Goal: Check status: Check status

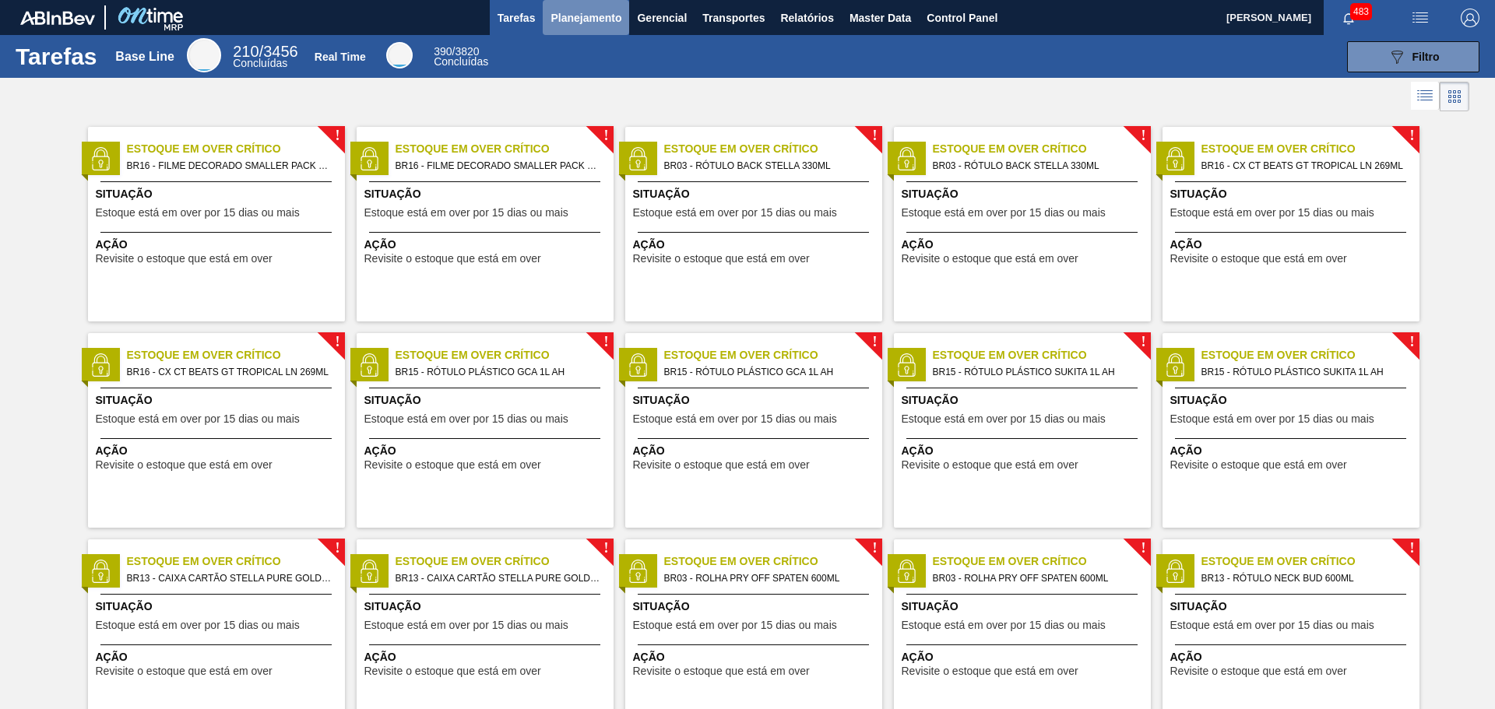
click at [600, 9] on span "Planejamento" at bounding box center [585, 18] width 71 height 19
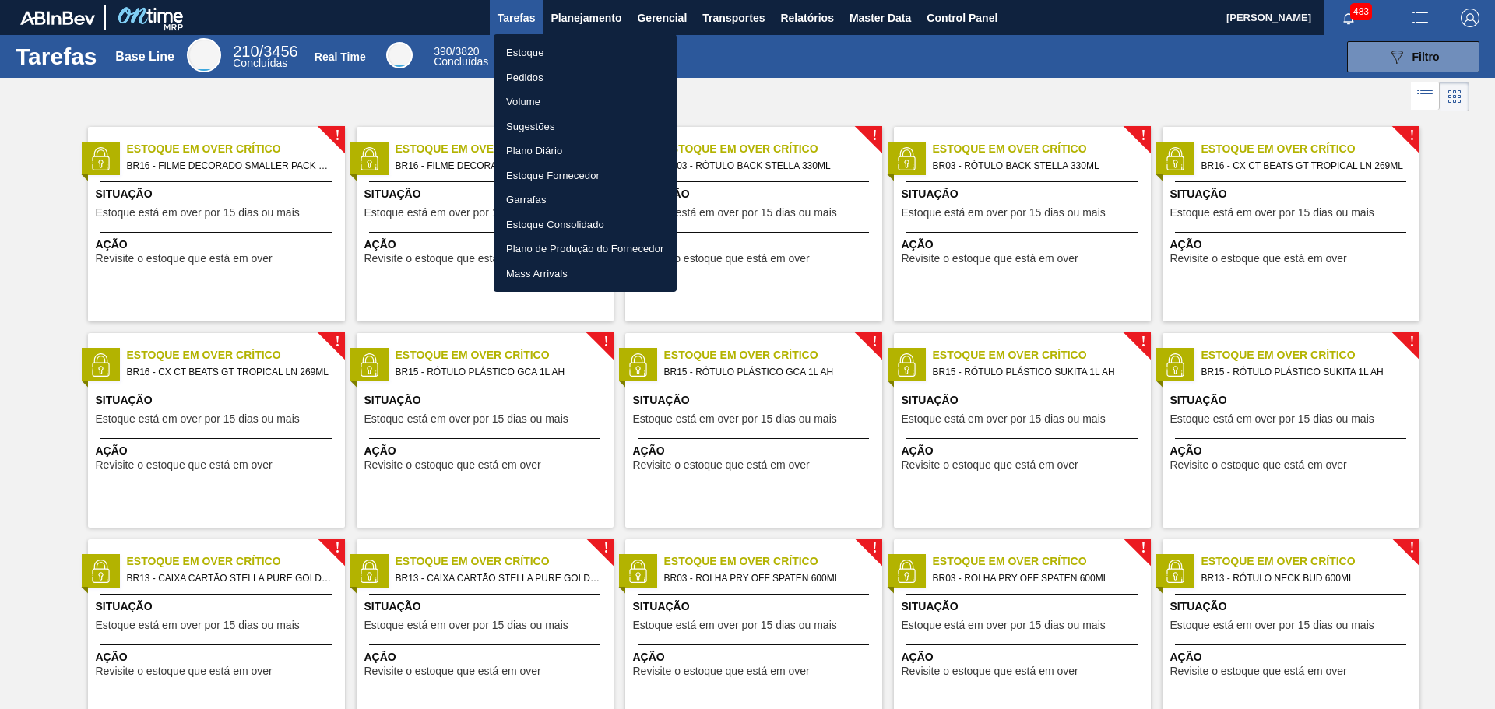
click at [542, 77] on li "Pedidos" at bounding box center [585, 77] width 183 height 25
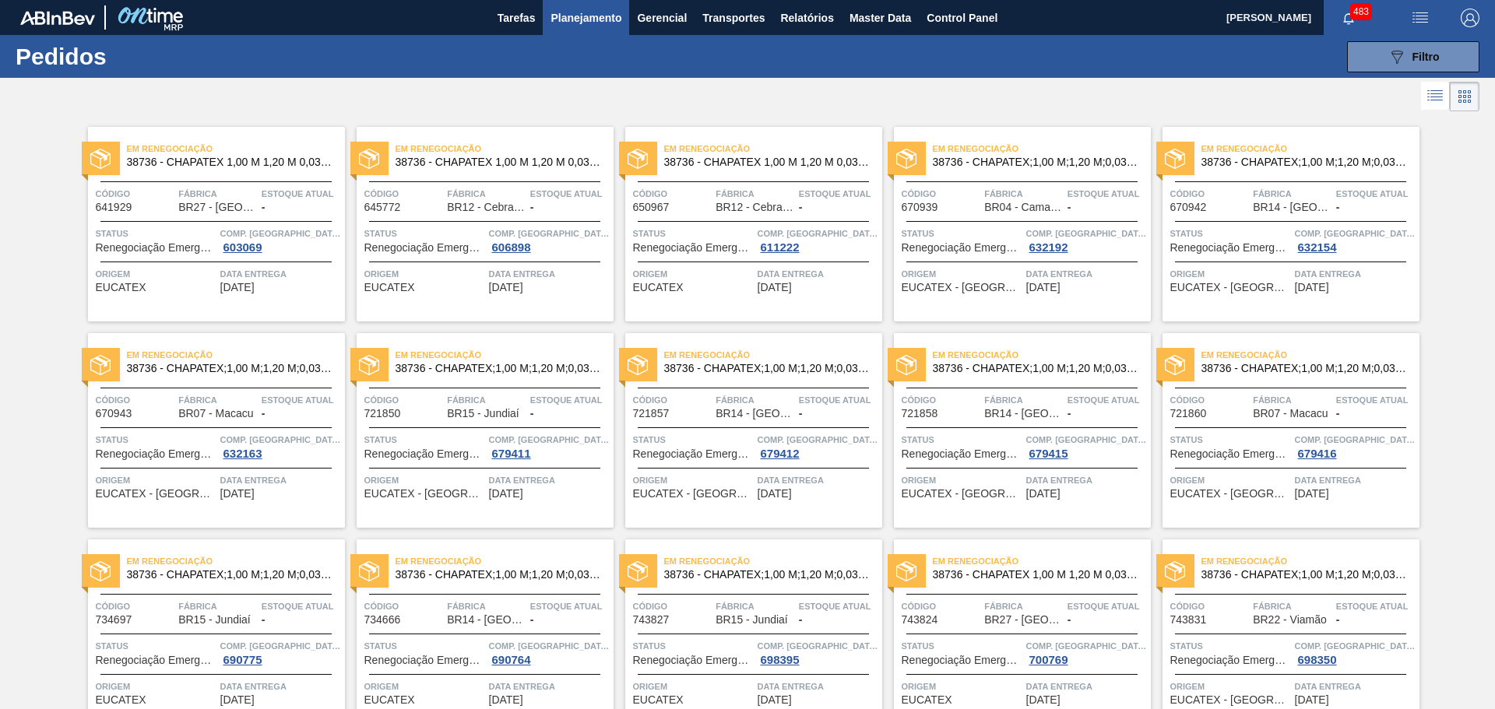
click at [1404, 74] on div "089F7B8B-B2A5-4AFE-B5C0-19BA573D28AC Filtro Código Pedido Portal Códido PO SAP …" at bounding box center [867, 56] width 1239 height 47
click at [1404, 62] on div "089F7B8B-B2A5-4AFE-B5C0-19BA573D28AC Filtro" at bounding box center [1413, 56] width 52 height 19
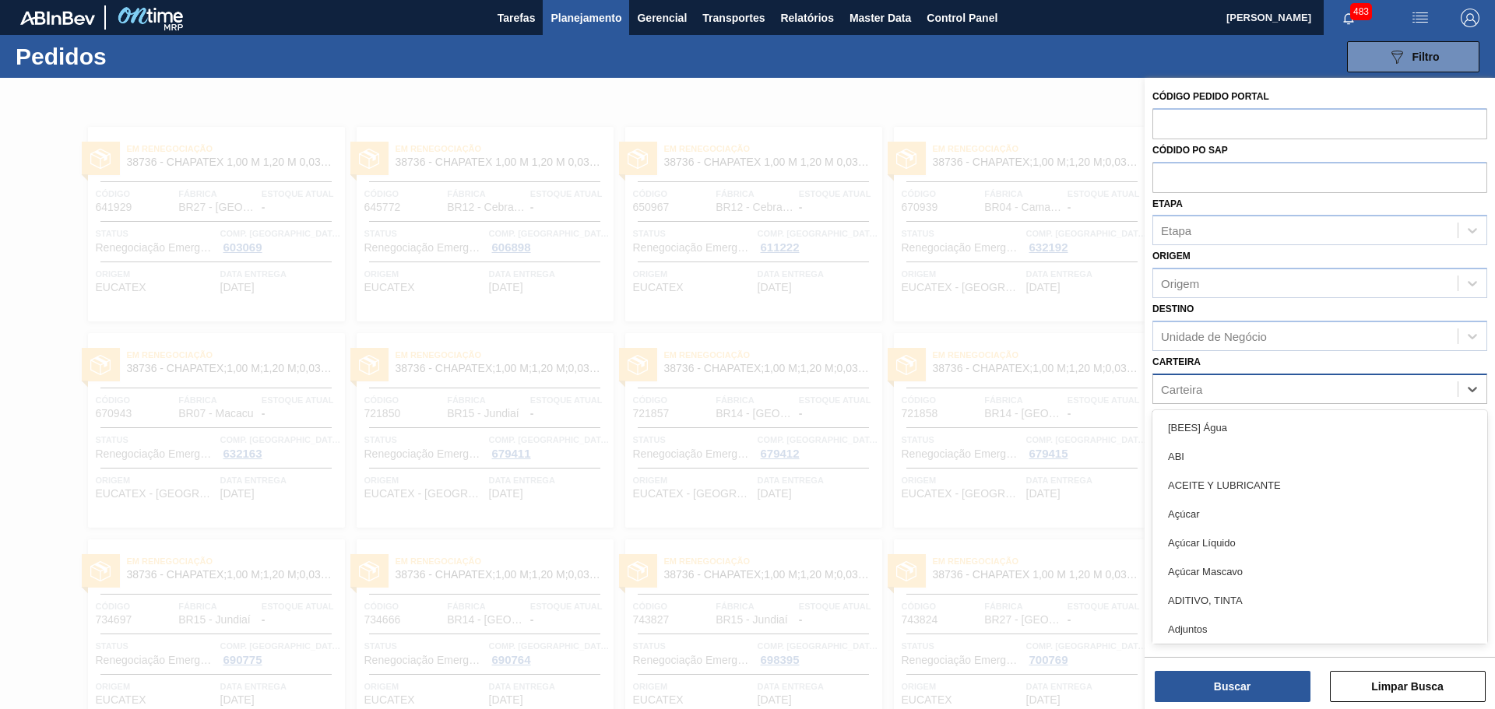
click at [1213, 386] on div "Carteira" at bounding box center [1305, 389] width 304 height 23
type input "lat"
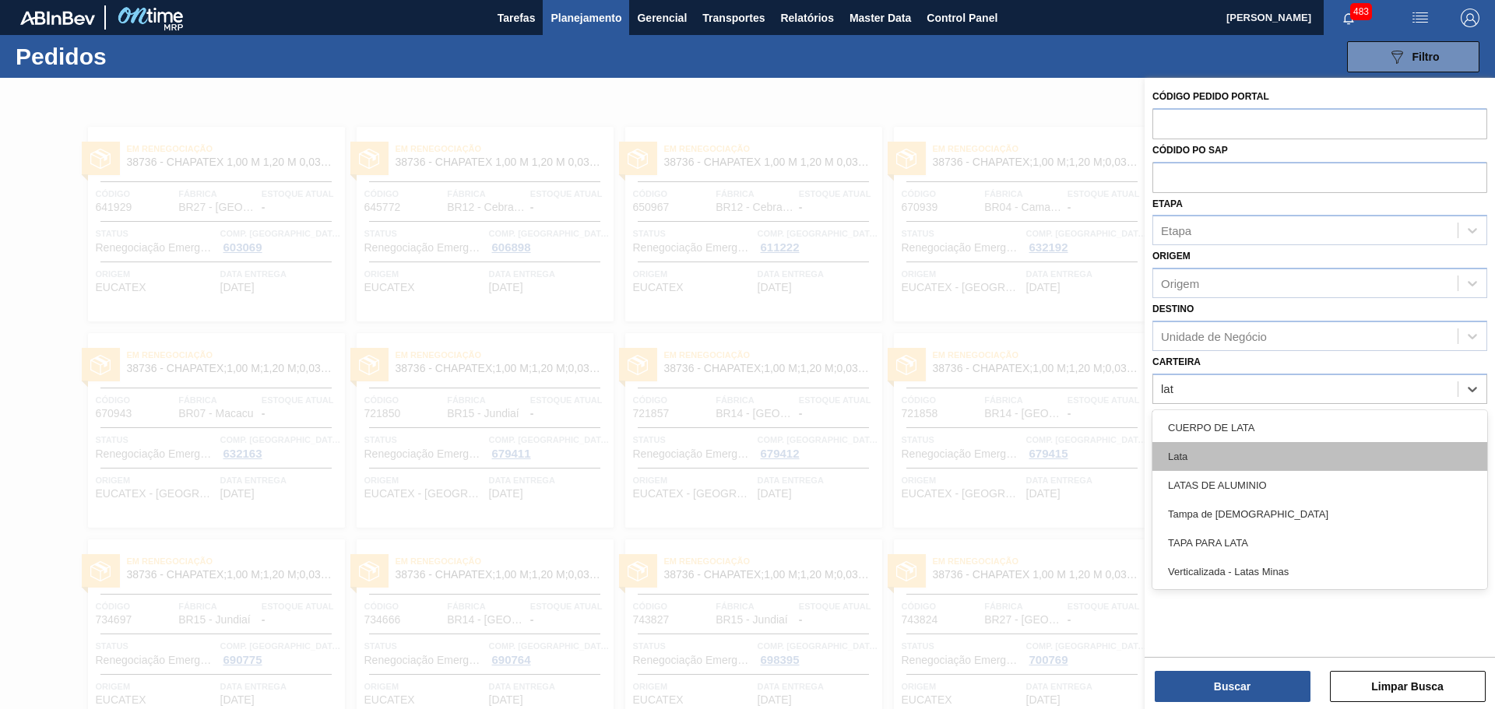
click at [1221, 456] on div "Lata" at bounding box center [1319, 456] width 335 height 29
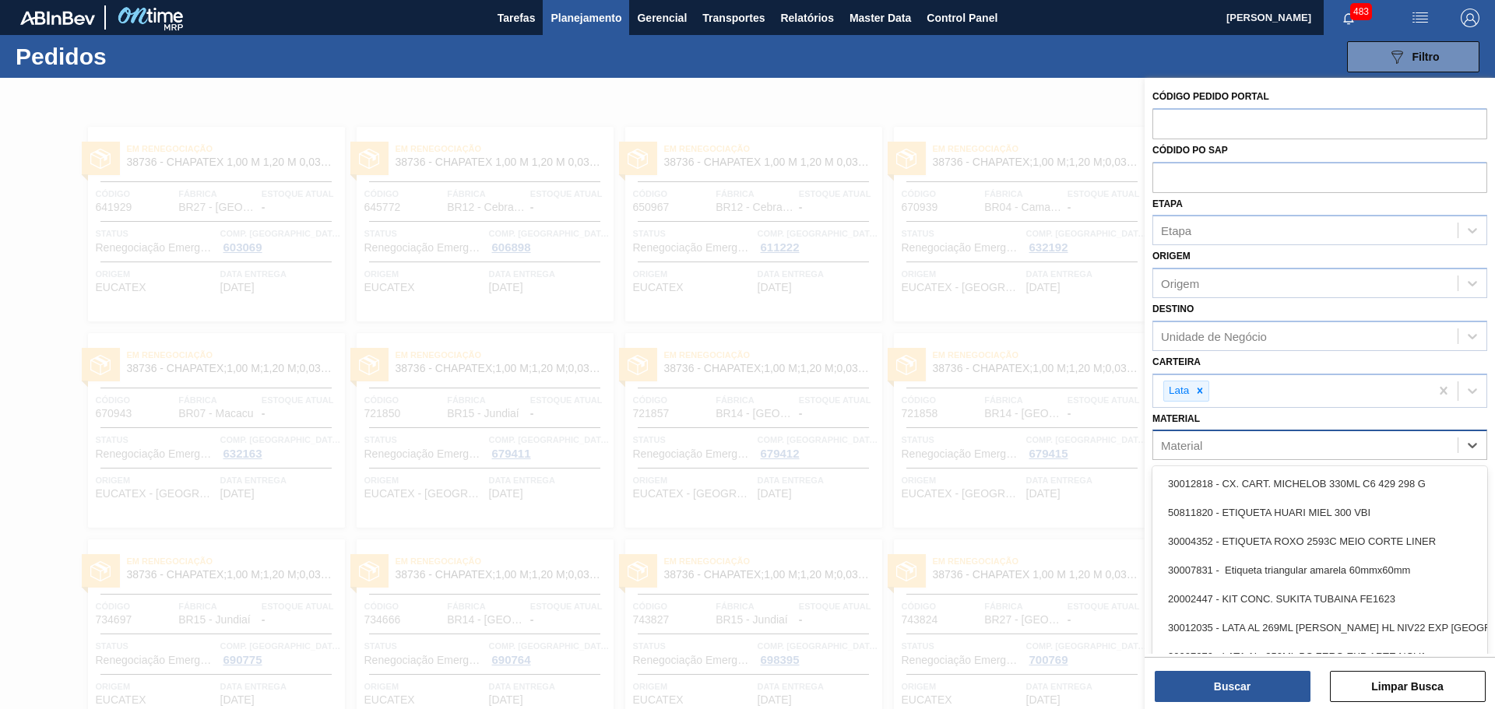
click at [1242, 451] on div "Material" at bounding box center [1305, 445] width 304 height 23
type input "skol"
